Goal: Information Seeking & Learning: Check status

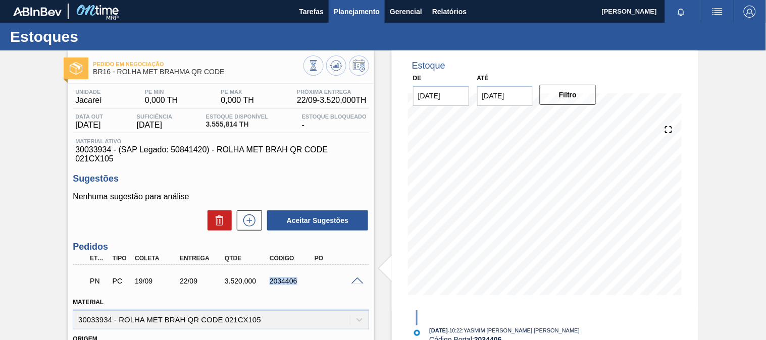
click at [352, 18] on button "Planejamento" at bounding box center [357, 11] width 56 height 23
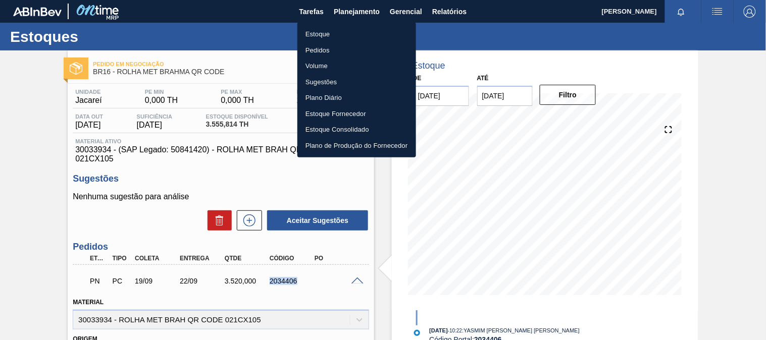
click at [334, 31] on li "Estoque" at bounding box center [356, 34] width 119 height 16
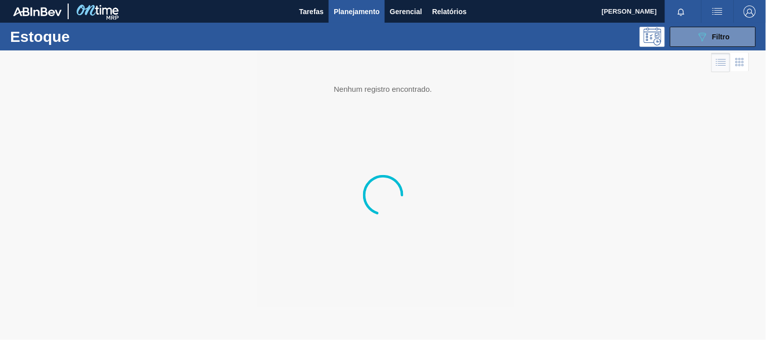
drag, startPoint x: 737, startPoint y: 33, endPoint x: 700, endPoint y: 115, distance: 89.5
click at [737, 33] on button "089F7B8B-B2A5-4AFE-B5C0-19BA573D28AC Filtro" at bounding box center [713, 37] width 86 height 20
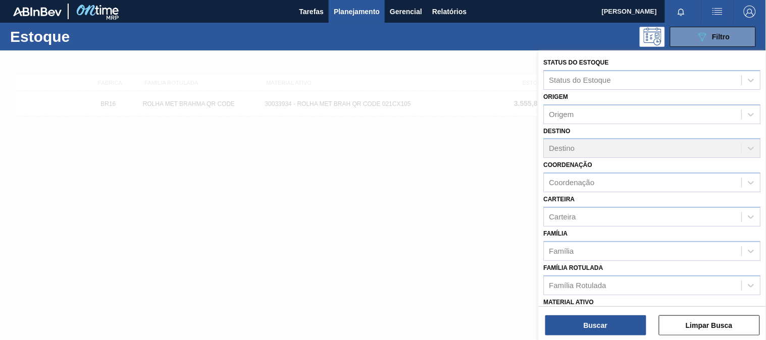
scroll to position [56, 0]
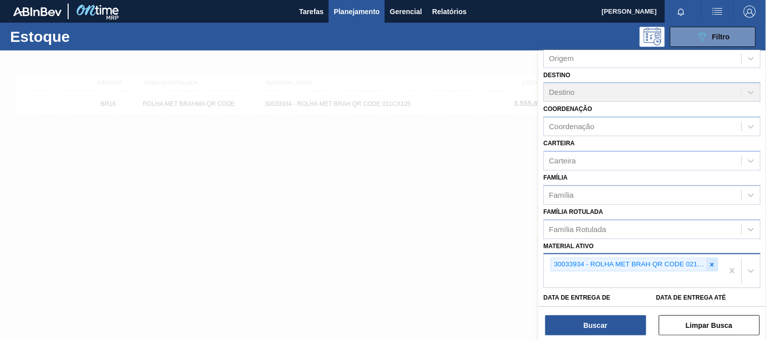
click at [709, 263] on icon at bounding box center [712, 264] width 7 height 7
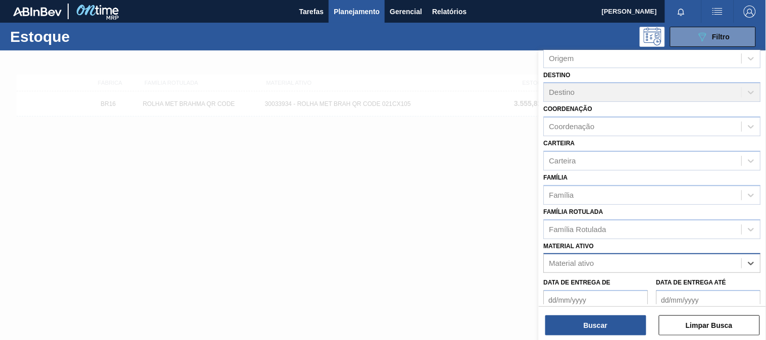
paste ativo "30034418"
type ativo "30034418"
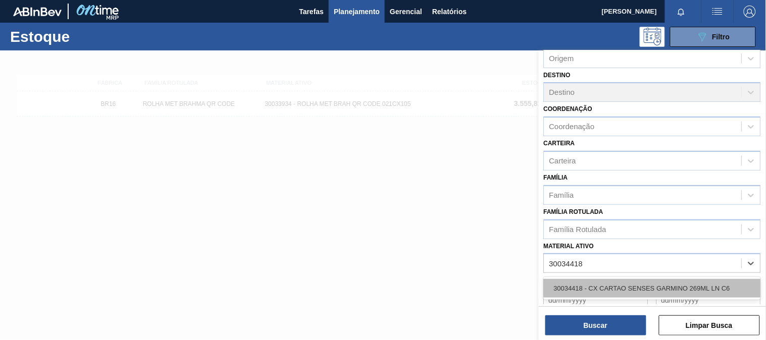
click at [617, 283] on div "30034418 - CX CARTAO SENSES GARMINO 269ML LN C6" at bounding box center [652, 288] width 217 height 19
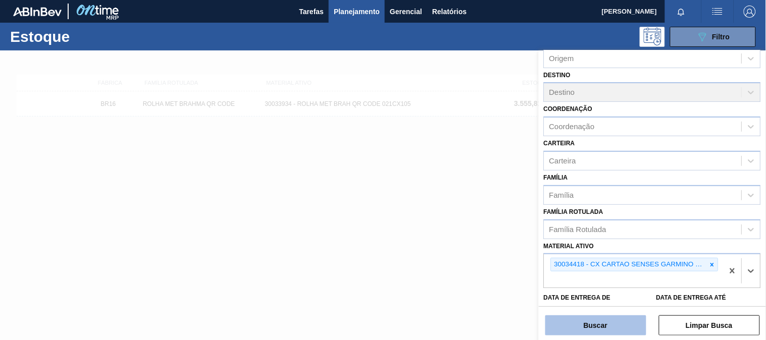
click at [601, 327] on button "Buscar" at bounding box center [595, 325] width 101 height 20
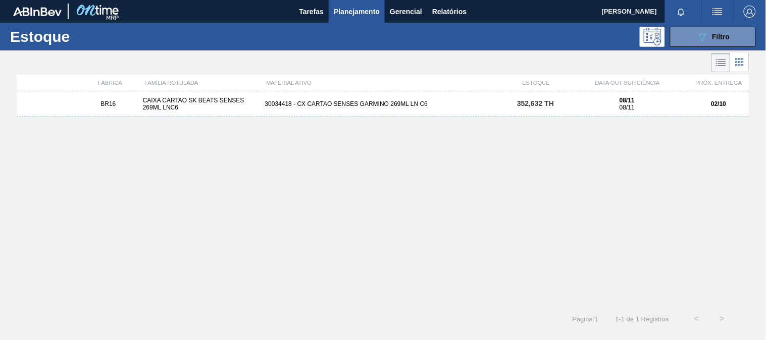
click at [351, 110] on div "BR16 CAIXA CARTAO SK BEATS SENSES 269ML LNC6 30034418 - CX CARTAO SENSES GARMIN…" at bounding box center [383, 103] width 732 height 25
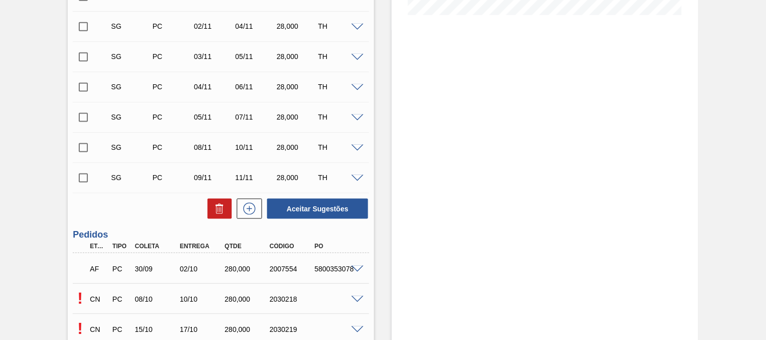
scroll to position [392, 0]
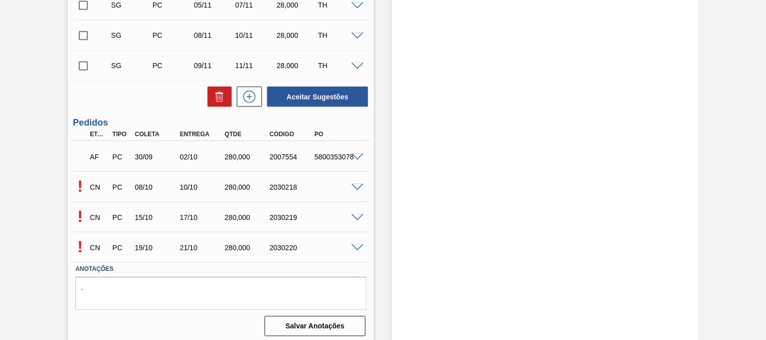
click at [354, 154] on span at bounding box center [357, 158] width 12 height 8
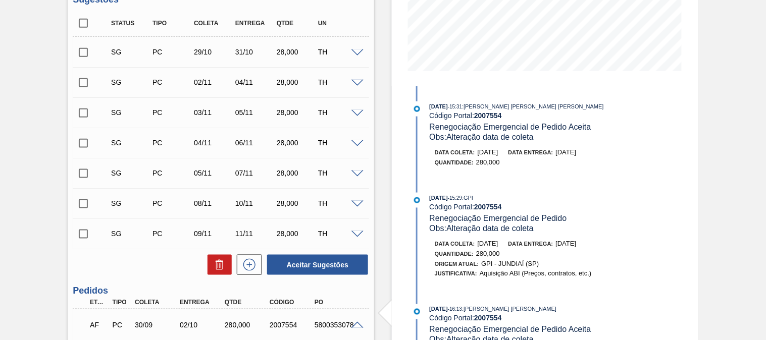
scroll to position [0, 0]
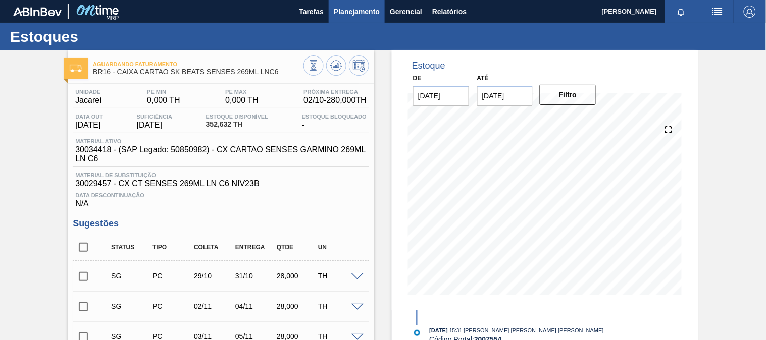
click at [376, 12] on span "Planejamento" at bounding box center [357, 12] width 46 height 12
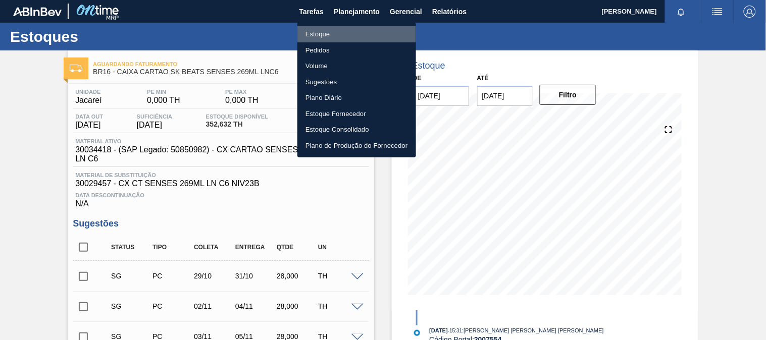
click at [320, 35] on li "Estoque" at bounding box center [356, 34] width 119 height 16
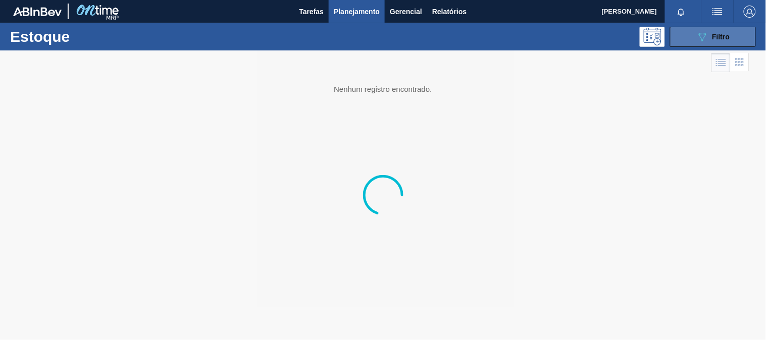
drag, startPoint x: 696, startPoint y: 42, endPoint x: 678, endPoint y: 111, distance: 71.5
click at [693, 41] on button "089F7B8B-B2A5-4AFE-B5C0-19BA573D28AC Filtro" at bounding box center [713, 37] width 86 height 20
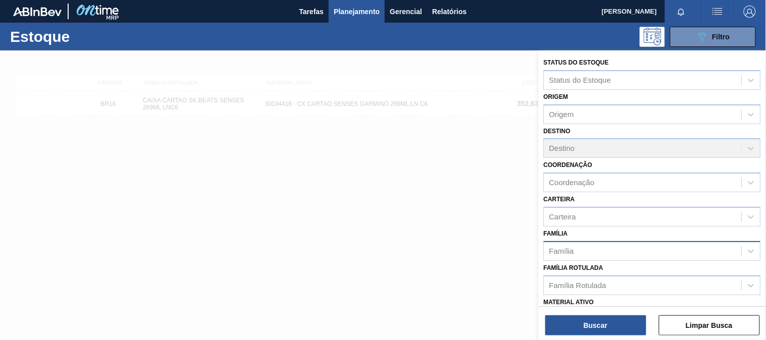
scroll to position [56, 0]
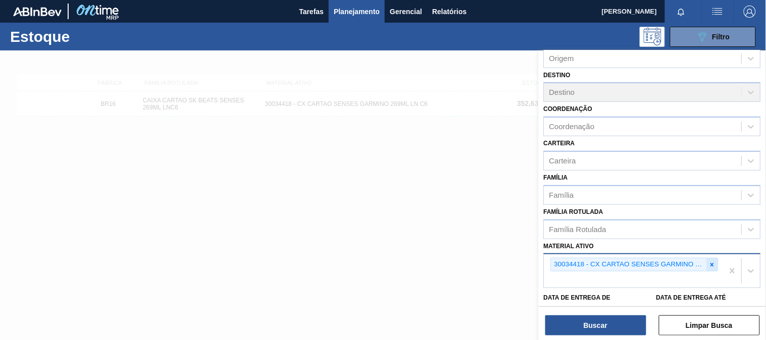
click at [712, 264] on icon at bounding box center [712, 264] width 7 height 7
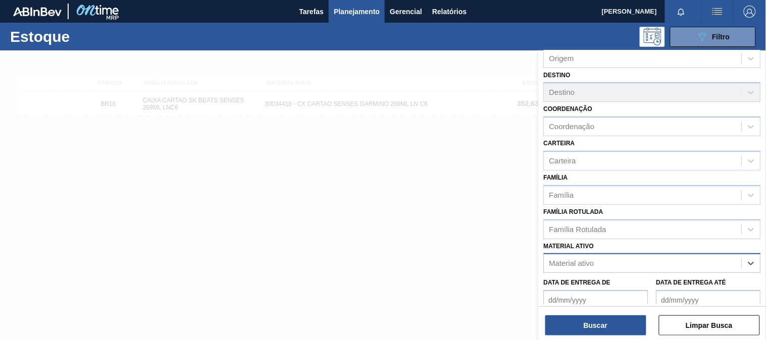
drag, startPoint x: 597, startPoint y: 272, endPoint x: 564, endPoint y: 253, distance: 37.5
click at [596, 273] on div "Data de Entrega de Data de Entrega até" at bounding box center [651, 291] width 225 height 37
click at [594, 257] on div "Material ativo" at bounding box center [642, 263] width 197 height 15
paste ativo "30033730"
type ativo "30033730"
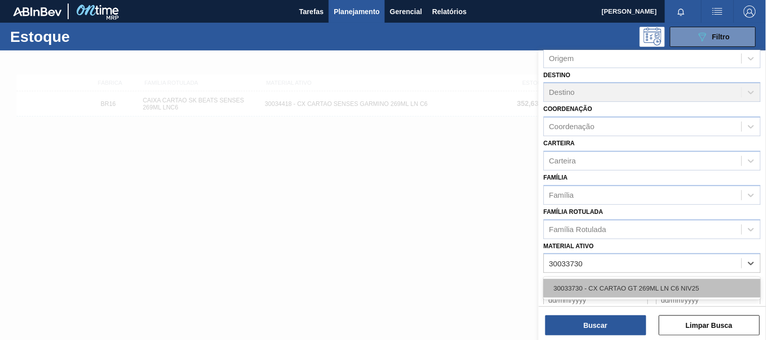
click at [577, 281] on div "30033730 - CX CARTAO GT 269ML LN C6 NIV25" at bounding box center [652, 288] width 217 height 19
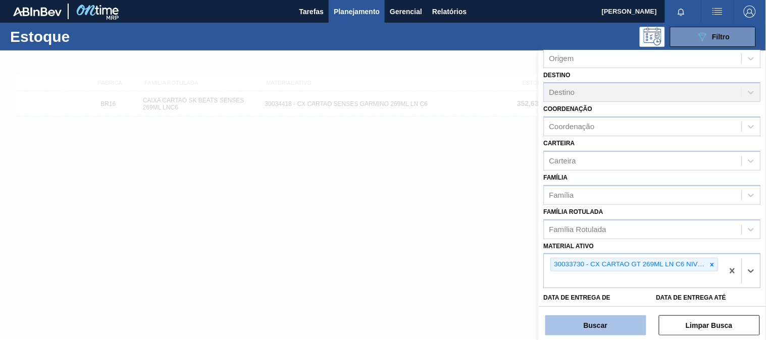
click at [579, 326] on button "Buscar" at bounding box center [595, 325] width 101 height 20
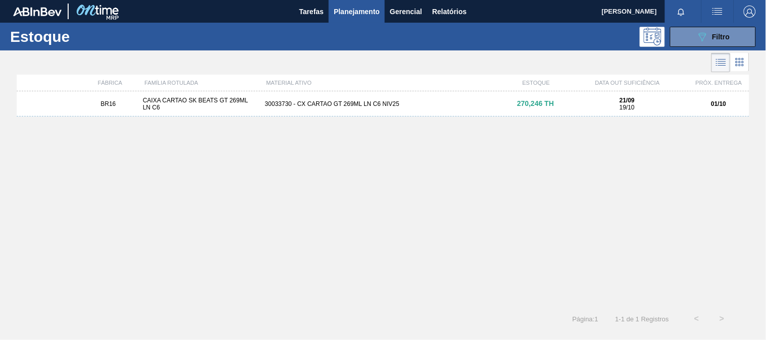
click at [377, 117] on div "BR16 CAIXA CARTAO SK BEATS GT 269ML LN C6 30033730 - CX CARTAO GT 269ML LN C6 N…" at bounding box center [383, 103] width 732 height 25
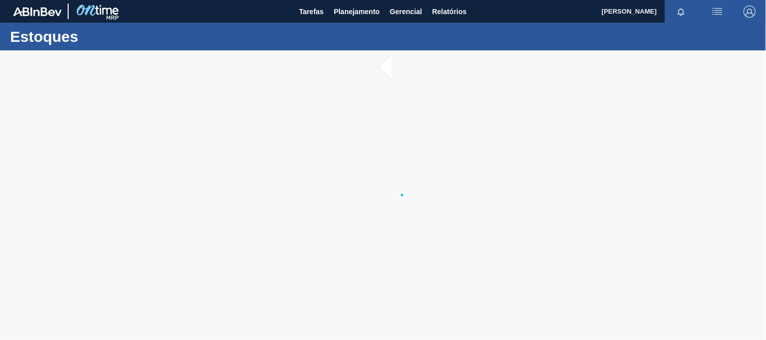
click at [351, 98] on div at bounding box center [383, 195] width 766 height 290
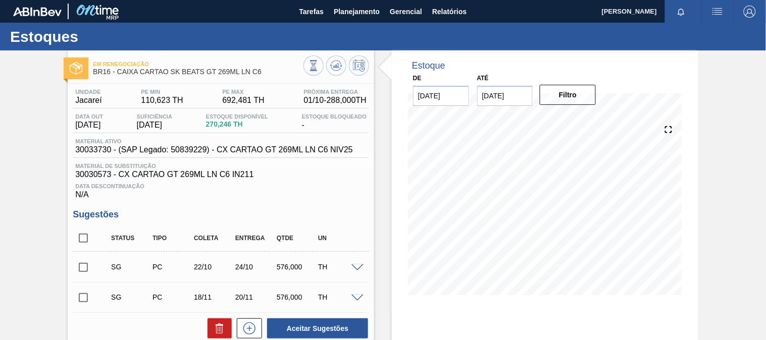
scroll to position [145, 0]
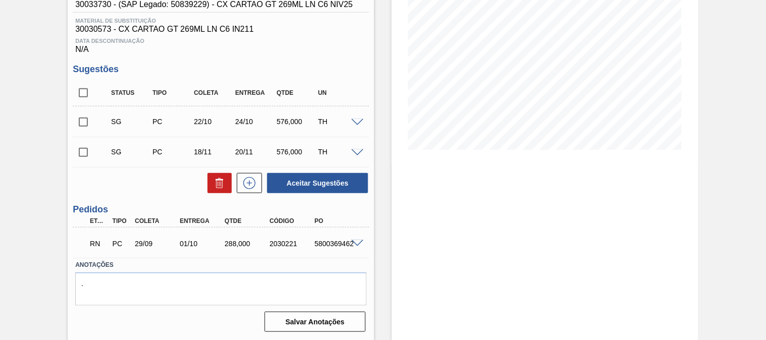
click at [356, 240] on span at bounding box center [357, 244] width 12 height 8
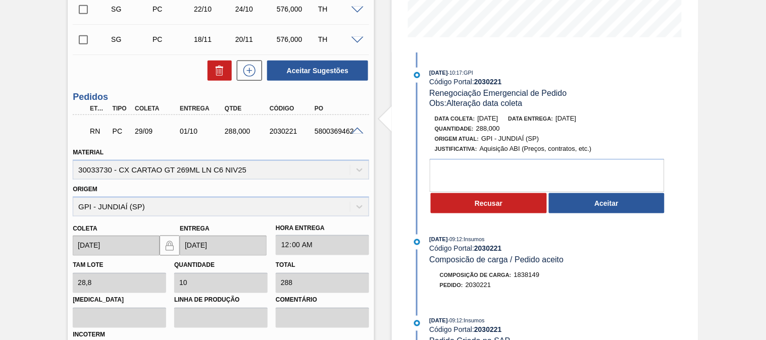
scroll to position [0, 0]
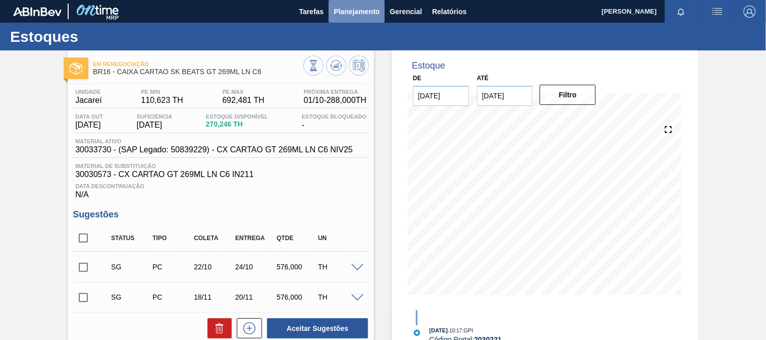
click at [348, 14] on span "Planejamento" at bounding box center [357, 12] width 46 height 12
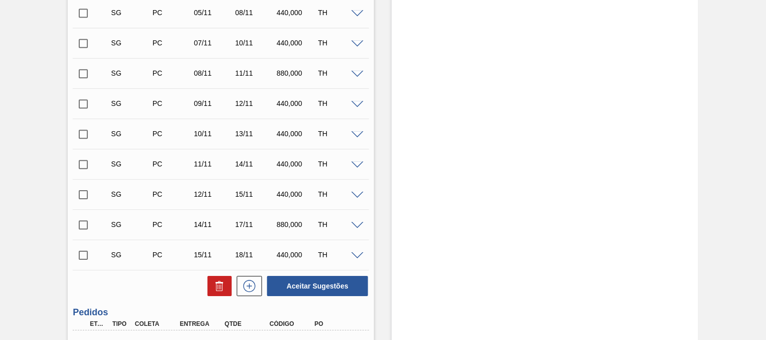
scroll to position [775, 0]
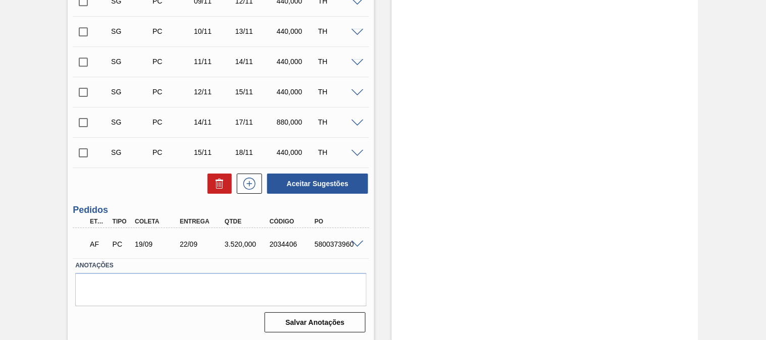
click at [356, 240] on div at bounding box center [359, 244] width 20 height 8
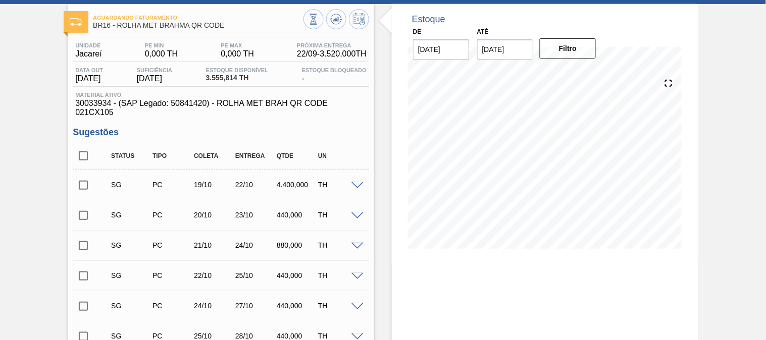
scroll to position [0, 0]
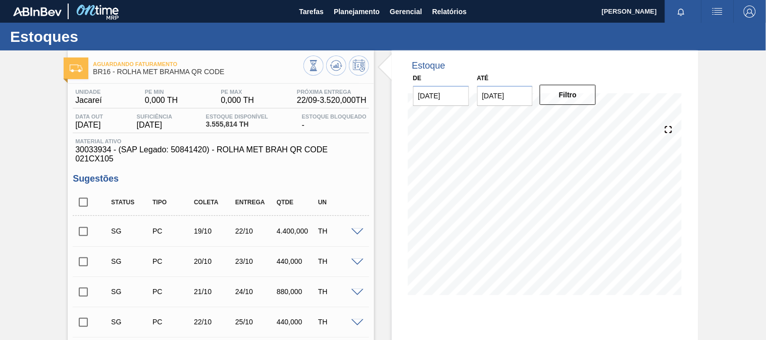
click at [82, 37] on h1 "Estoques" at bounding box center [99, 37] width 179 height 12
